Goal: Navigation & Orientation: Find specific page/section

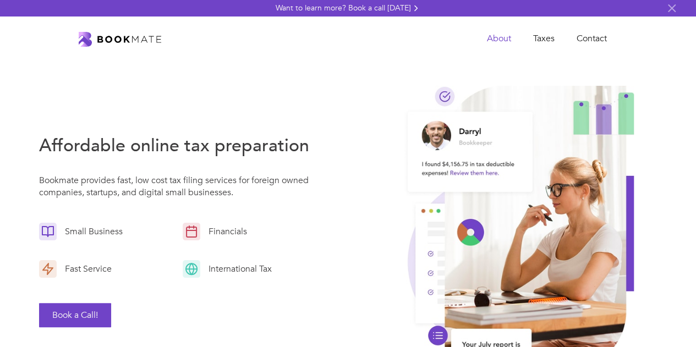
click at [503, 38] on link "About" at bounding box center [499, 39] width 46 height 23
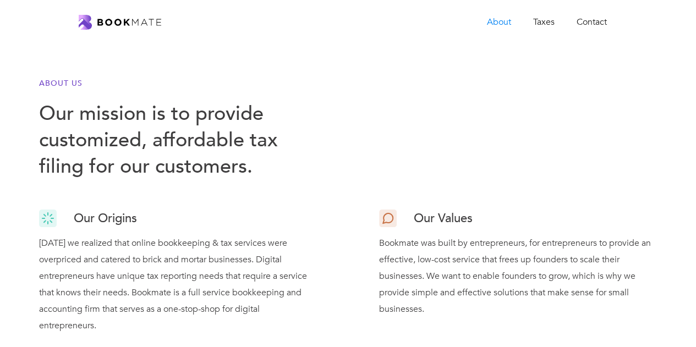
click at [101, 22] on img "home" at bounding box center [120, 22] width 83 height 15
